Goal: Information Seeking & Learning: Learn about a topic

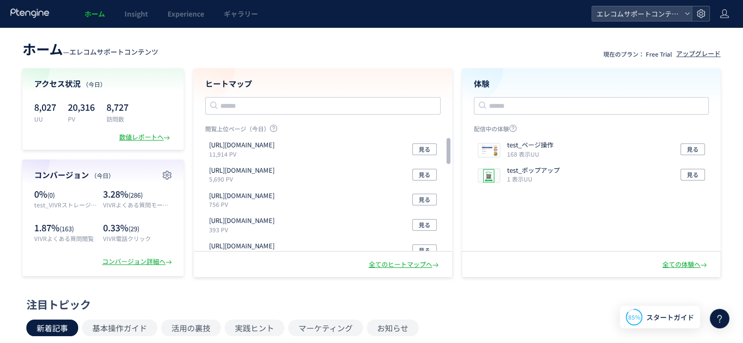
click at [703, 15] on icon at bounding box center [701, 14] width 10 height 10
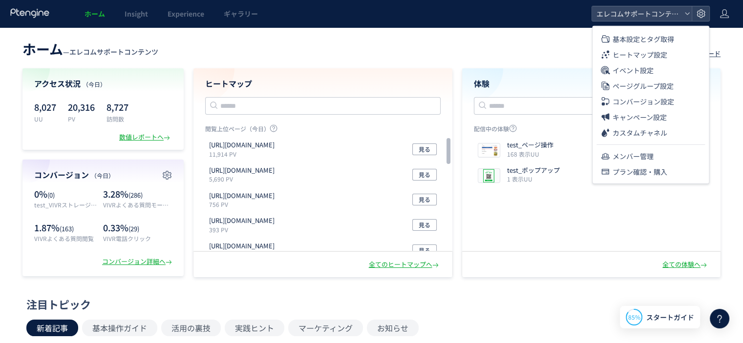
click at [715, 313] on icon at bounding box center [719, 319] width 12 height 12
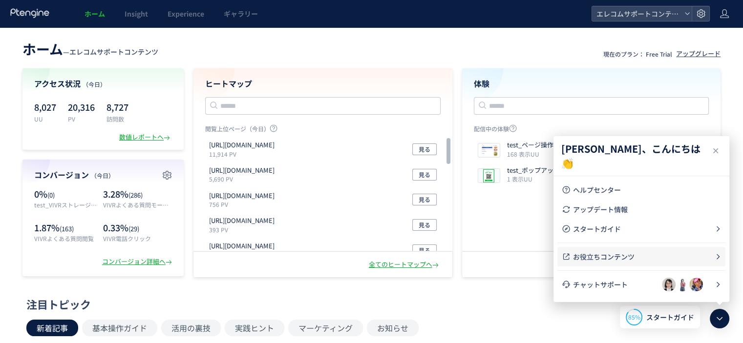
click at [596, 255] on span "お役立ちコンテンツ" at bounding box center [644, 257] width 142 height 10
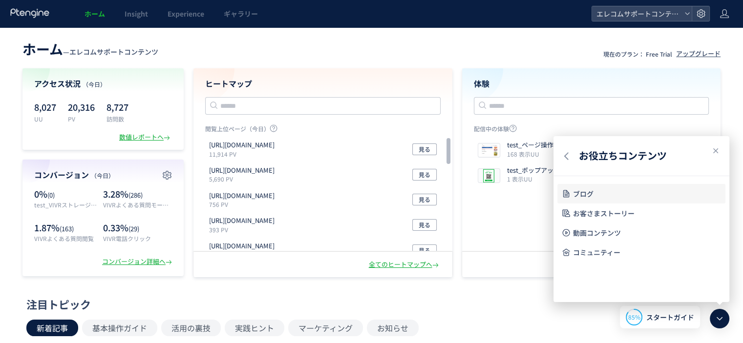
click at [606, 194] on span "ブログ" at bounding box center [647, 194] width 148 height 10
click at [573, 155] on header "お役立ちコンテンツ" at bounding box center [641, 156] width 176 height 40
click at [0, 0] on icon at bounding box center [0, 0] width 0 height 0
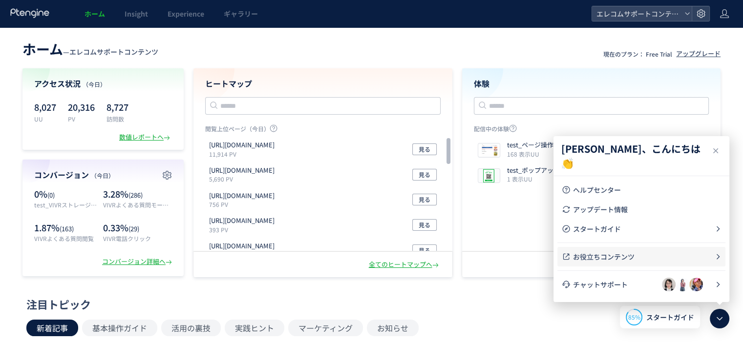
click at [631, 264] on li "お役立ちコンテンツ" at bounding box center [641, 257] width 168 height 20
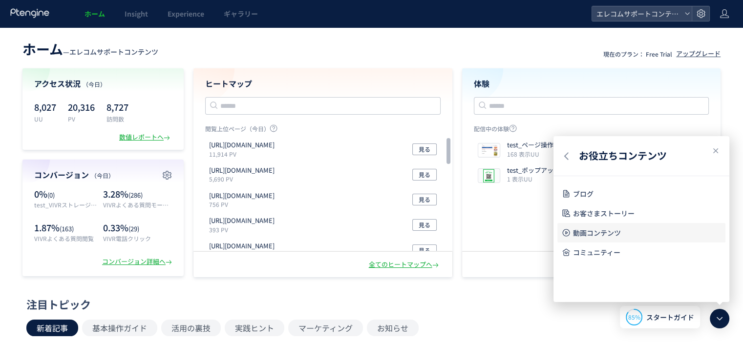
click at [599, 233] on span "動画コンテンツ" at bounding box center [647, 233] width 148 height 10
click at [564, 149] on header "お役立ちコンテンツ" at bounding box center [641, 156] width 176 height 40
click at [576, 154] on header "お役立ちコンテンツ" at bounding box center [641, 156] width 176 height 40
click at [571, 156] on header "お役立ちコンテンツ" at bounding box center [641, 156] width 176 height 40
click at [566, 158] on use at bounding box center [566, 155] width 4 height 7
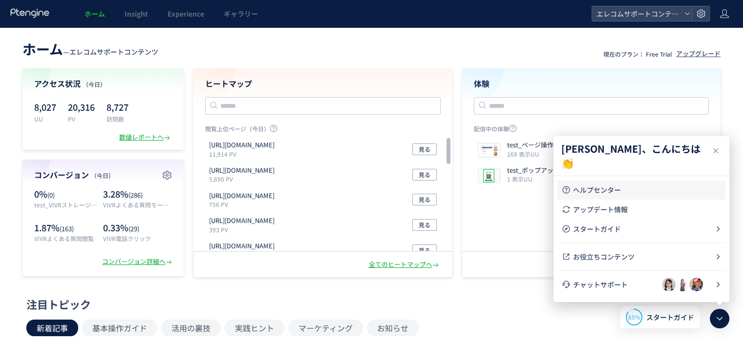
click at [602, 193] on span "ヘルプセンター" at bounding box center [647, 190] width 148 height 10
